Goal: Information Seeking & Learning: Learn about a topic

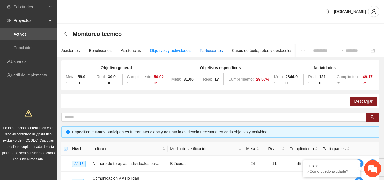
click at [214, 51] on div "Participantes" at bounding box center [211, 50] width 23 height 6
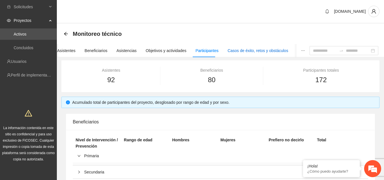
click at [265, 48] on div "Casos de éxito, retos y obstáculos" at bounding box center [258, 50] width 61 height 6
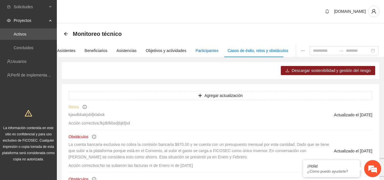
click at [209, 49] on div "Participantes" at bounding box center [207, 50] width 23 height 6
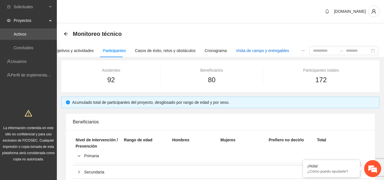
click at [247, 52] on div "Visita de campo y entregables" at bounding box center [262, 50] width 53 height 6
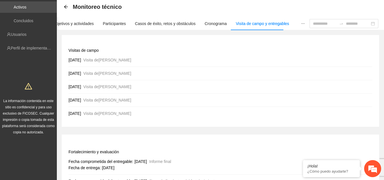
scroll to position [28, 0]
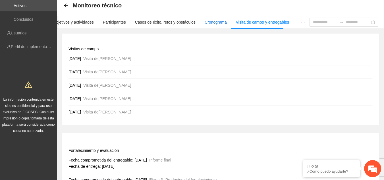
click at [216, 22] on div "Cronograma" at bounding box center [216, 22] width 22 height 6
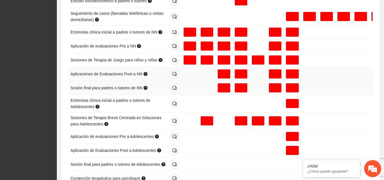
scroll to position [225, 0]
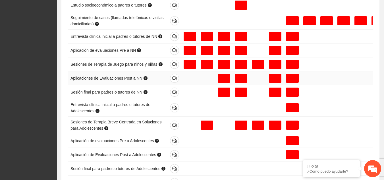
click at [240, 83] on div at bounding box center [241, 78] width 13 height 9
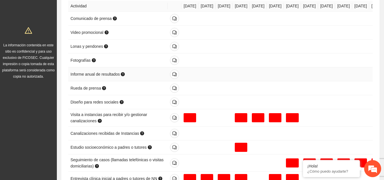
scroll to position [0, 0]
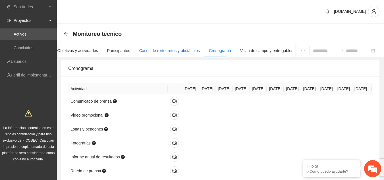
click at [183, 53] on div "Casos de éxito, retos y obstáculos" at bounding box center [169, 50] width 61 height 6
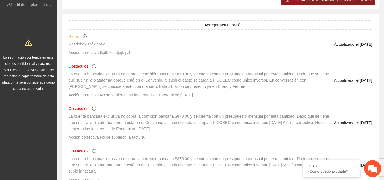
scroll to position [65, 0]
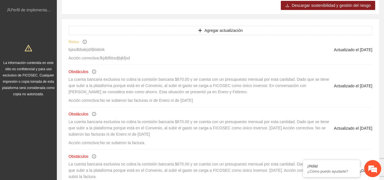
click at [119, 58] on span "Acción correctiva: fkjdbfkbsdjbjkfjsd" at bounding box center [99, 58] width 61 height 5
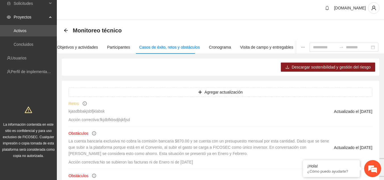
scroll to position [0, 0]
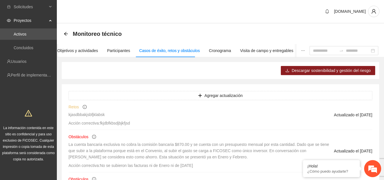
click at [228, 52] on div "Asistentes Beneficiarios Asistencias Objetivos y actividades Participantes Caso…" at bounding box center [128, 50] width 329 height 13
click at [223, 51] on div "Cronograma" at bounding box center [220, 50] width 22 height 6
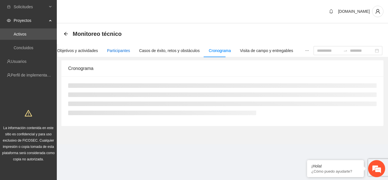
click at [120, 51] on div "Participantes" at bounding box center [118, 50] width 23 height 6
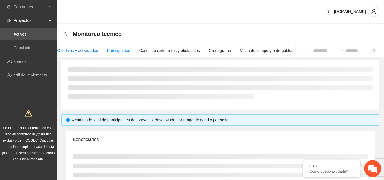
click at [94, 52] on div "Objetivos y actividades" at bounding box center [77, 50] width 41 height 6
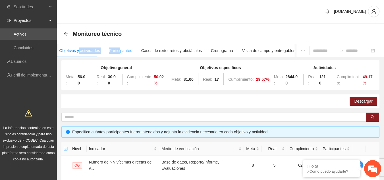
drag, startPoint x: 77, startPoint y: 50, endPoint x: 123, endPoint y: 50, distance: 45.8
click at [119, 51] on div "Asistentes Beneficiarios Asistencias Objetivos y actividades Participantes Caso…" at bounding box center [130, 50] width 329 height 13
click at [173, 50] on div "Casos de éxito, retos y obstáculos" at bounding box center [171, 50] width 61 height 6
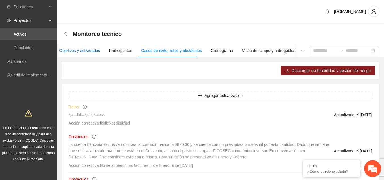
click at [92, 48] on div "Objetivos y actividades" at bounding box center [79, 50] width 41 height 6
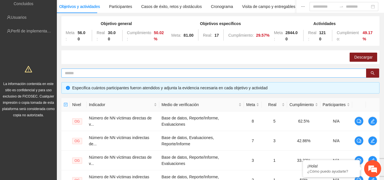
scroll to position [28, 0]
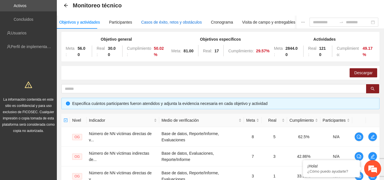
click at [158, 23] on div "Casos de éxito, retos y obstáculos" at bounding box center [171, 22] width 61 height 6
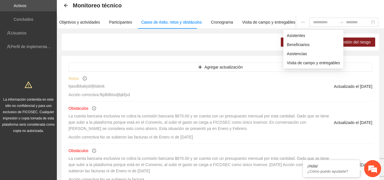
click at [301, 23] on icon "ellipsis" at bounding box center [303, 22] width 4 height 4
click at [297, 45] on span "Beneficiarios" at bounding box center [313, 45] width 53 height 6
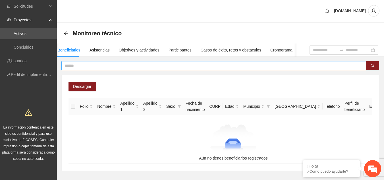
scroll to position [0, 0]
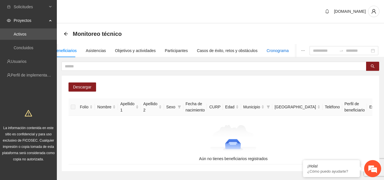
click at [275, 52] on div "Cronograma" at bounding box center [278, 50] width 22 height 6
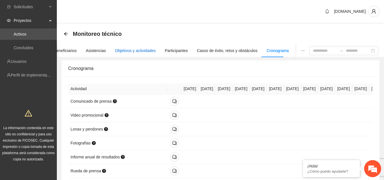
click at [131, 51] on div "Objetivos y actividades" at bounding box center [135, 50] width 41 height 6
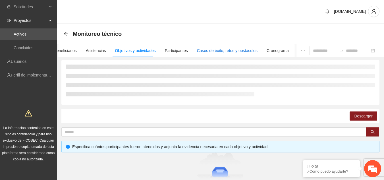
click at [225, 49] on div "Casos de éxito, retos y obstáculos" at bounding box center [227, 50] width 61 height 6
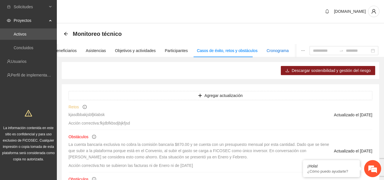
click at [269, 52] on div "Cronograma" at bounding box center [278, 50] width 22 height 6
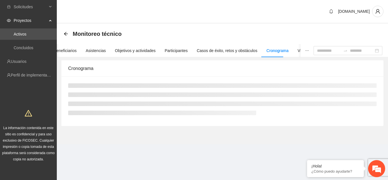
click at [305, 50] on icon "ellipsis" at bounding box center [307, 51] width 4 height 4
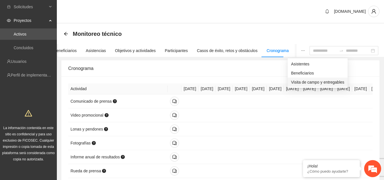
click at [307, 83] on span "Visita de campo y entregables" at bounding box center [317, 82] width 53 height 6
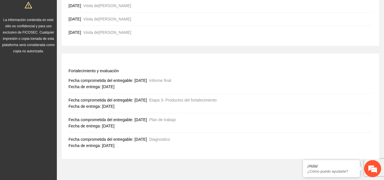
scroll to position [121, 0]
